Goal: Task Accomplishment & Management: Use online tool/utility

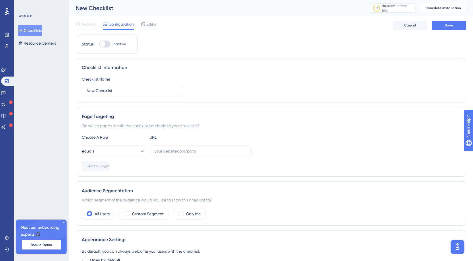
click at [449, 30] on div "Reports Configuration Editor Cancel Save" at bounding box center [271, 25] width 391 height 18
click at [451, 27] on span "Save" at bounding box center [449, 25] width 8 height 5
click at [38, 32] on button "Checklists" at bounding box center [30, 30] width 24 height 10
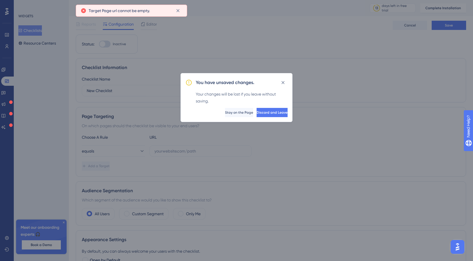
scroll to position [20, 0]
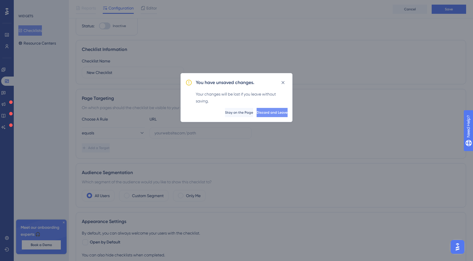
click at [257, 112] on span "Discard and Leave" at bounding box center [272, 112] width 31 height 5
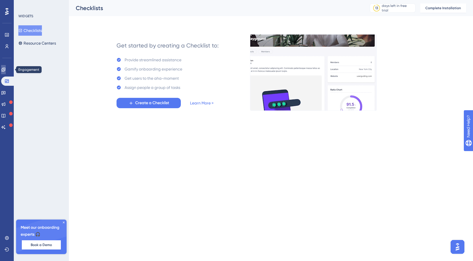
click at [6, 71] on icon at bounding box center [3, 69] width 5 height 5
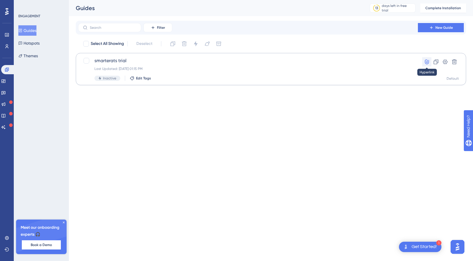
click at [425, 61] on icon at bounding box center [427, 61] width 4 height 5
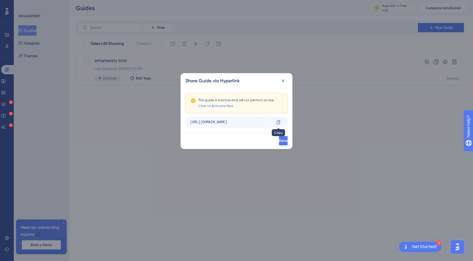
click at [280, 122] on icon at bounding box center [278, 122] width 3 height 4
click at [286, 83] on button at bounding box center [283, 80] width 9 height 9
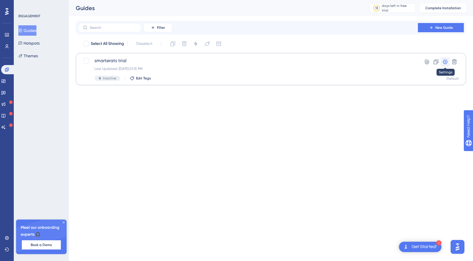
click at [444, 61] on icon at bounding box center [446, 62] width 6 height 6
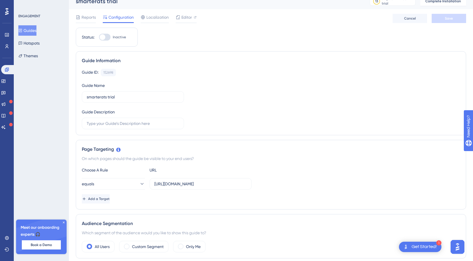
scroll to position [7, 0]
click at [183, 15] on span "Editor" at bounding box center [187, 17] width 11 height 7
